Goal: Task Accomplishment & Management: Use online tool/utility

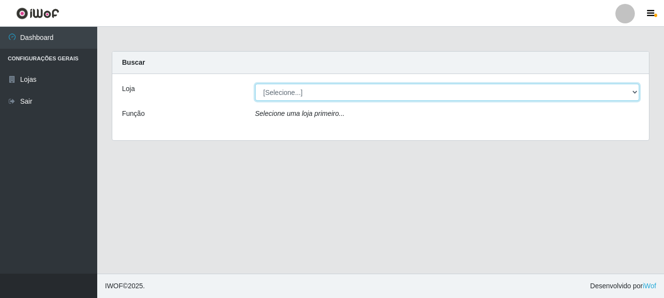
click at [634, 92] on select "[Selecione...] Rede Potiguar 3 - [GEOGRAPHIC_DATA]" at bounding box center [447, 92] width 385 height 17
select select "103"
click at [255, 84] on select "[Selecione...] Rede Potiguar 3 - [GEOGRAPHIC_DATA]" at bounding box center [447, 92] width 385 height 17
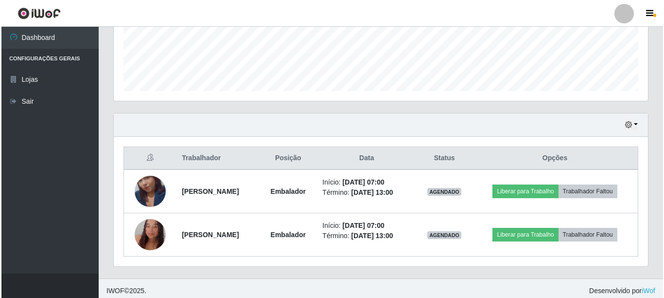
scroll to position [262, 0]
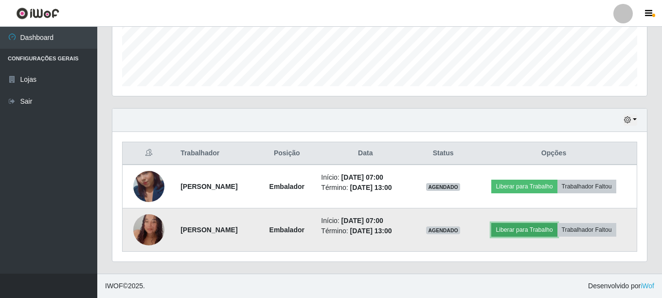
click at [550, 232] on button "Liberar para Trabalho" at bounding box center [524, 230] width 66 height 14
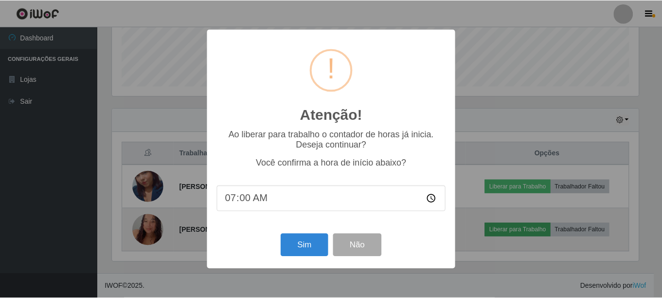
scroll to position [202, 528]
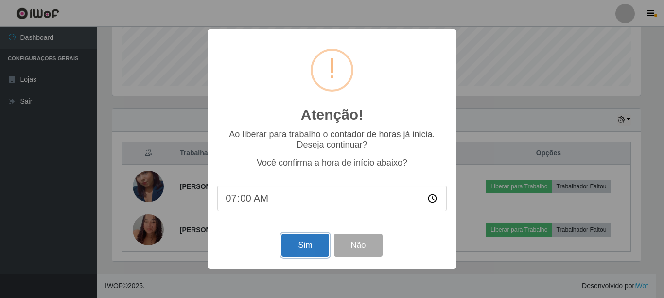
click at [306, 248] on button "Sim" at bounding box center [304, 244] width 47 height 23
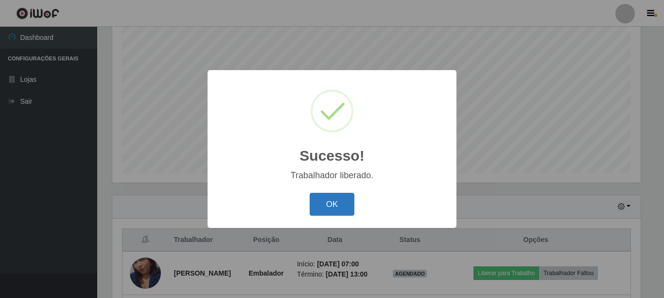
click at [335, 206] on button "OK" at bounding box center [332, 204] width 45 height 23
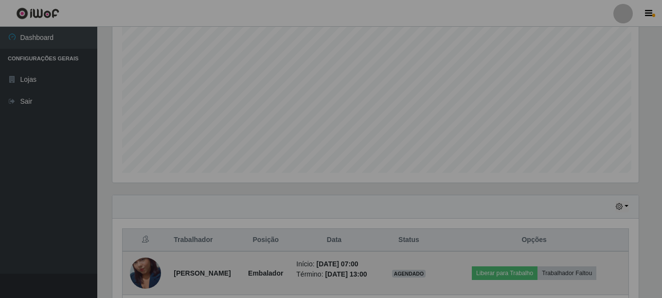
scroll to position [202, 534]
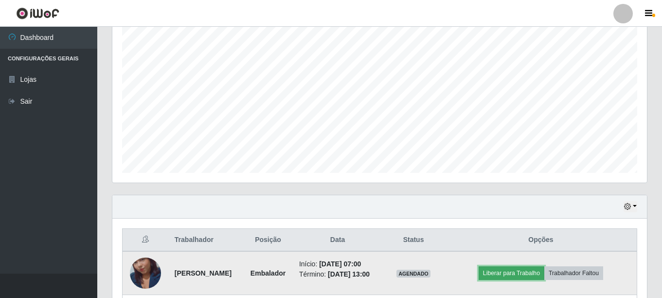
click at [532, 278] on button "Liberar para Trabalho" at bounding box center [511, 273] width 66 height 14
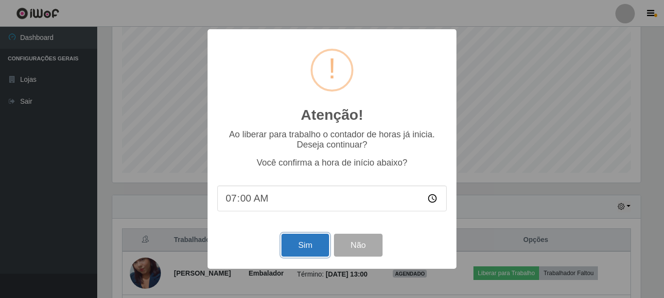
click at [309, 251] on button "Sim" at bounding box center [304, 244] width 47 height 23
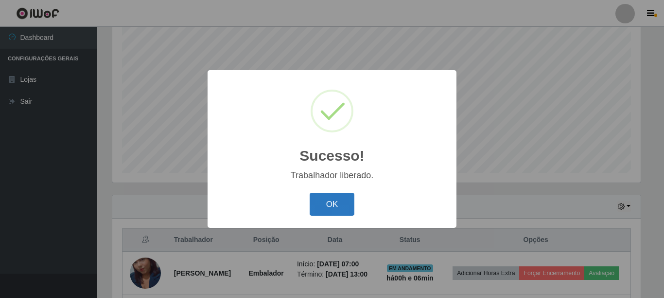
click at [339, 205] on button "OK" at bounding box center [332, 204] width 45 height 23
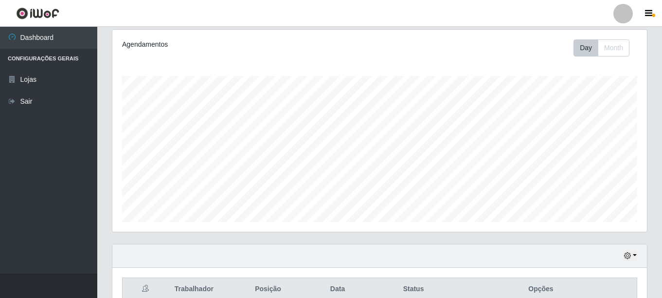
scroll to position [0, 0]
